Goal: Information Seeking & Learning: Learn about a topic

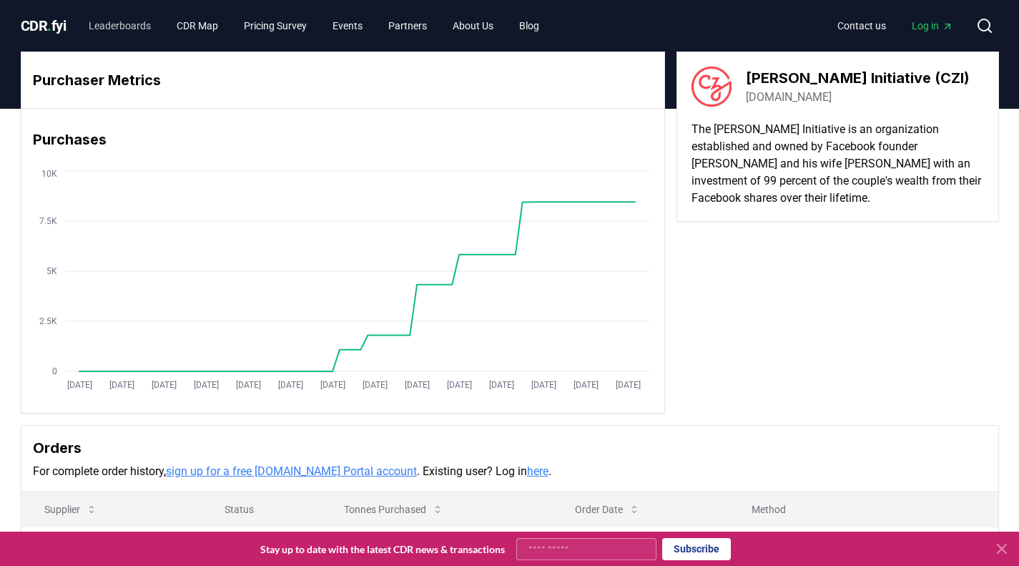
click at [145, 27] on link "Leaderboards" at bounding box center [119, 26] width 85 height 26
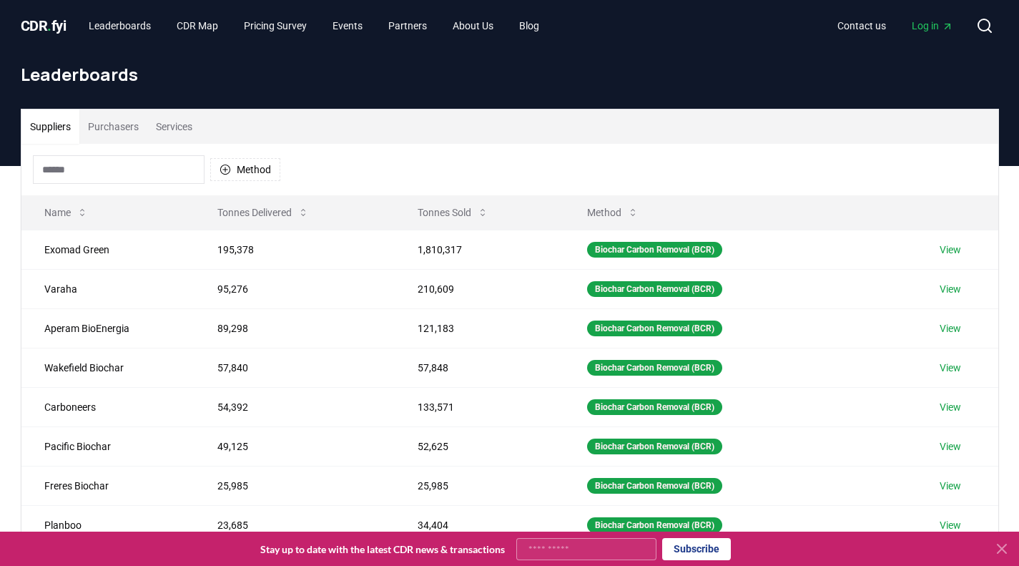
click at [117, 134] on button "Purchasers" at bounding box center [113, 126] width 68 height 34
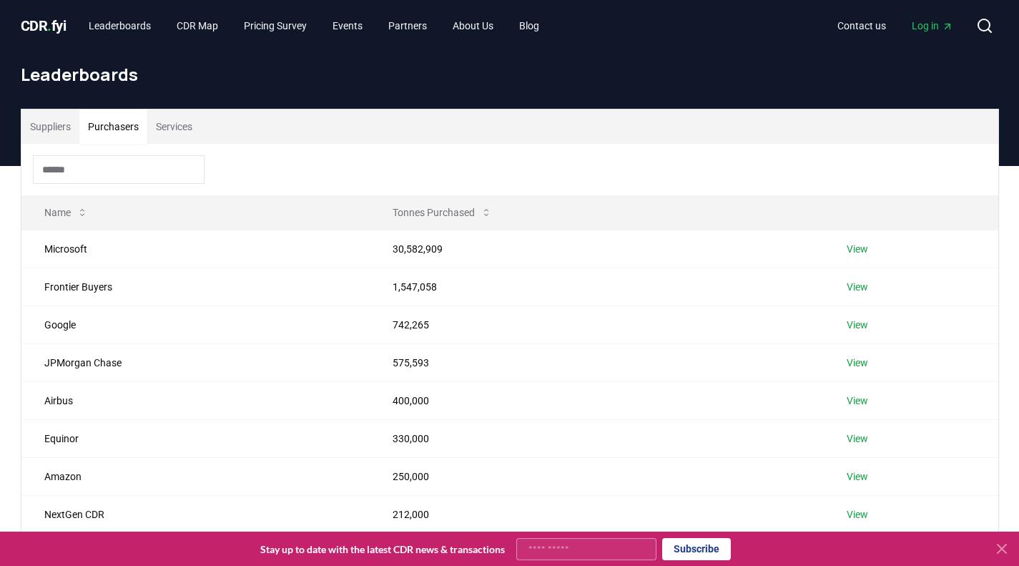
click at [56, 23] on span "CDR . fyi" at bounding box center [44, 25] width 46 height 17
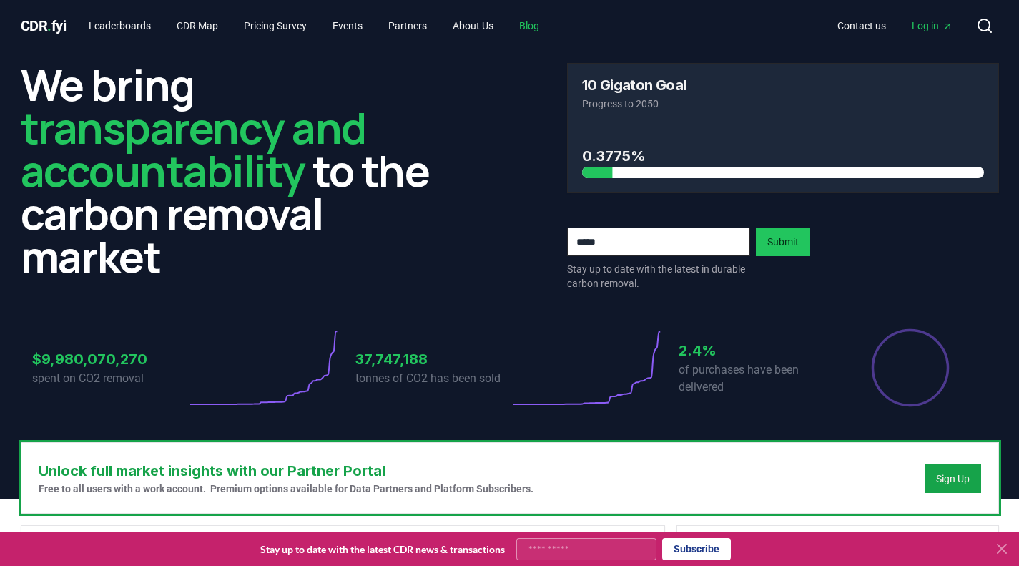
click at [539, 26] on link "Blog" at bounding box center [529, 26] width 43 height 26
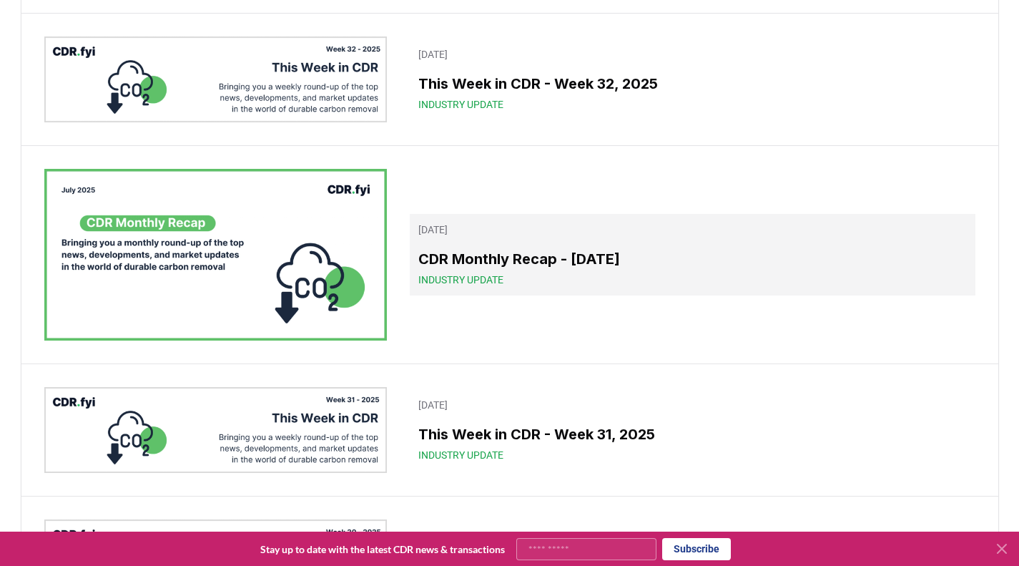
scroll to position [429, 0]
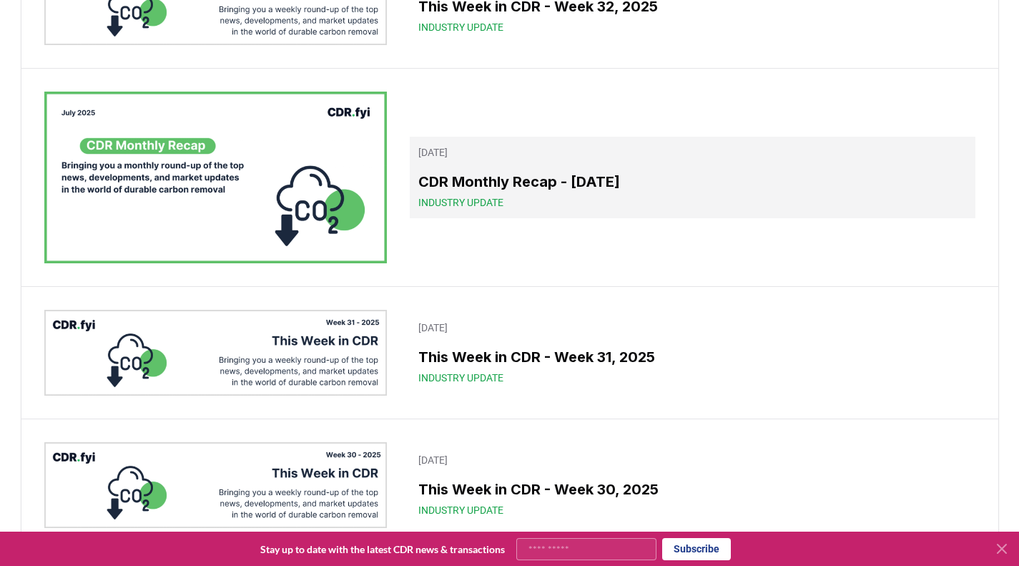
click at [452, 182] on h3 "CDR Monthly Recap - July 2025" at bounding box center [693, 181] width 548 height 21
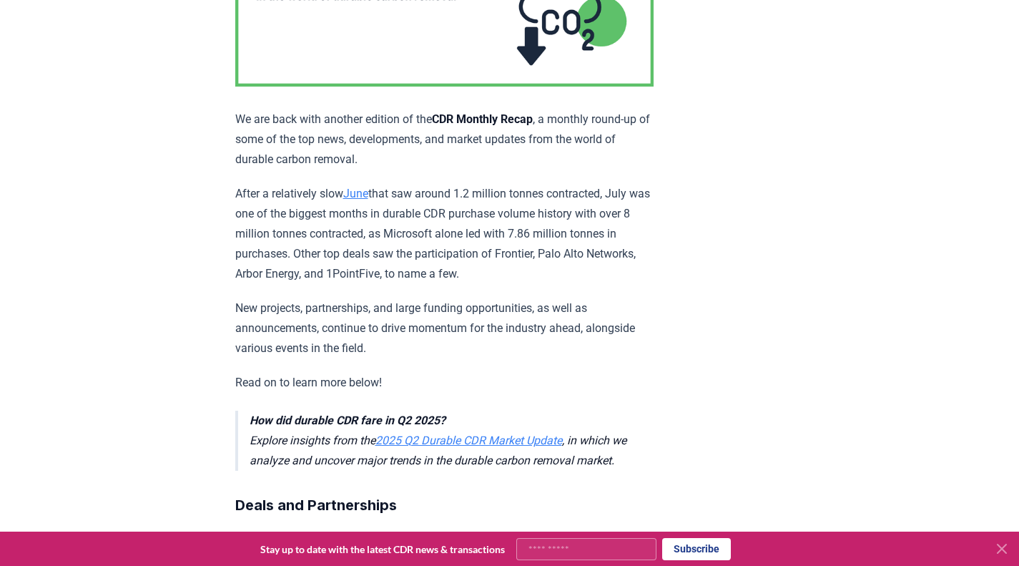
scroll to position [286, 0]
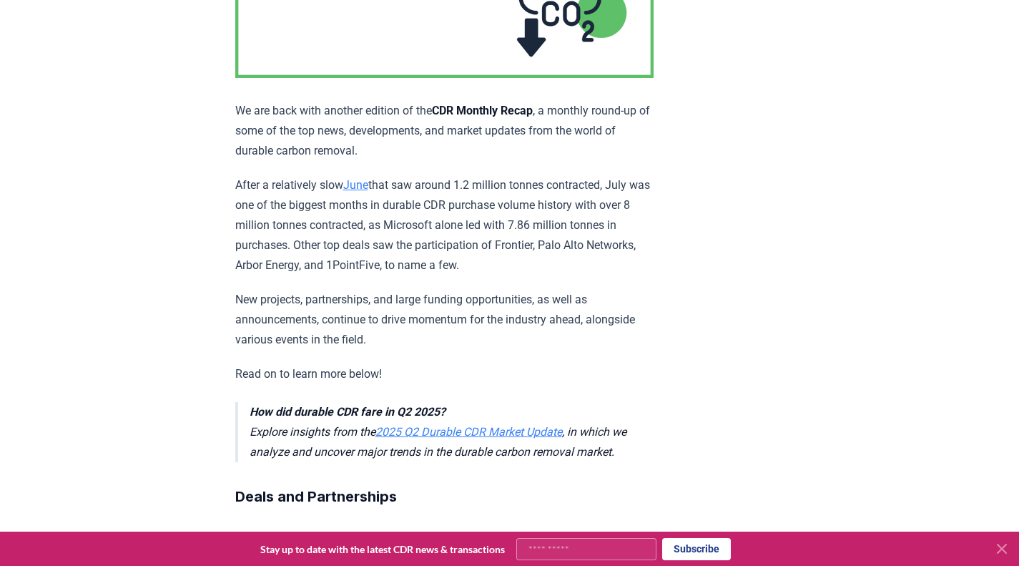
click at [482, 429] on link "2025 Q2 Durable CDR Market Update" at bounding box center [469, 432] width 187 height 14
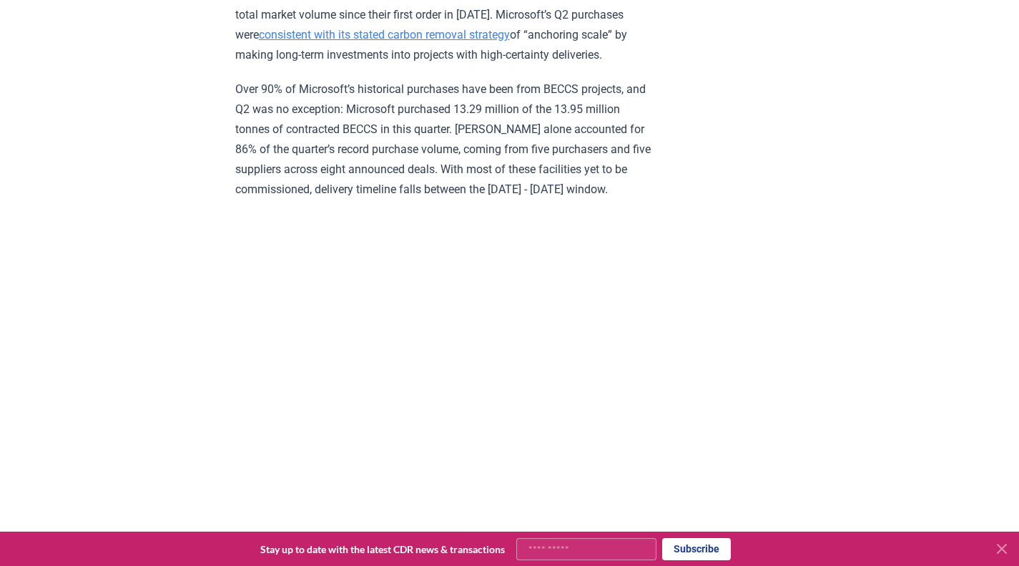
scroll to position [1288, 0]
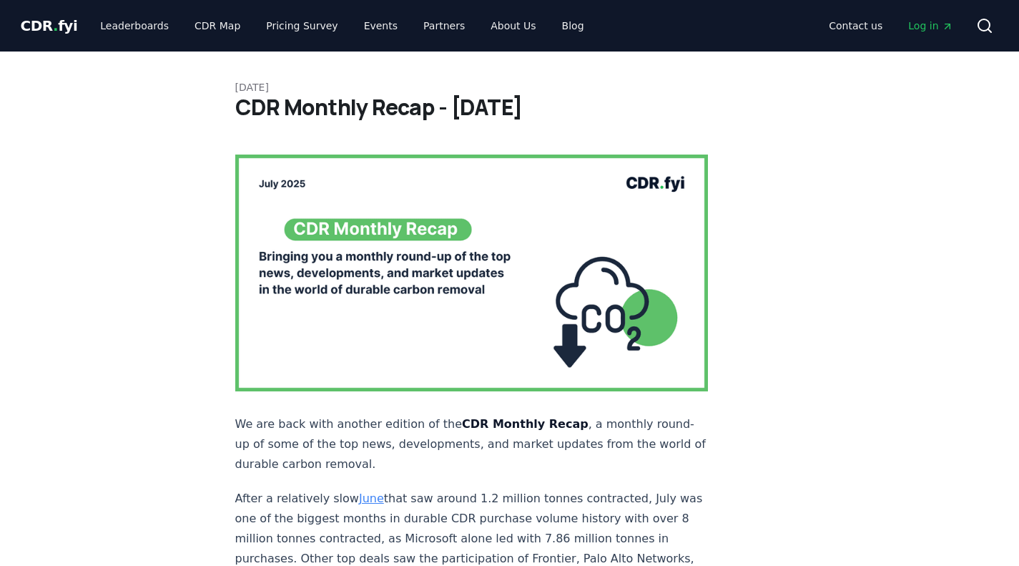
scroll to position [286, 0]
